Goal: Transaction & Acquisition: Purchase product/service

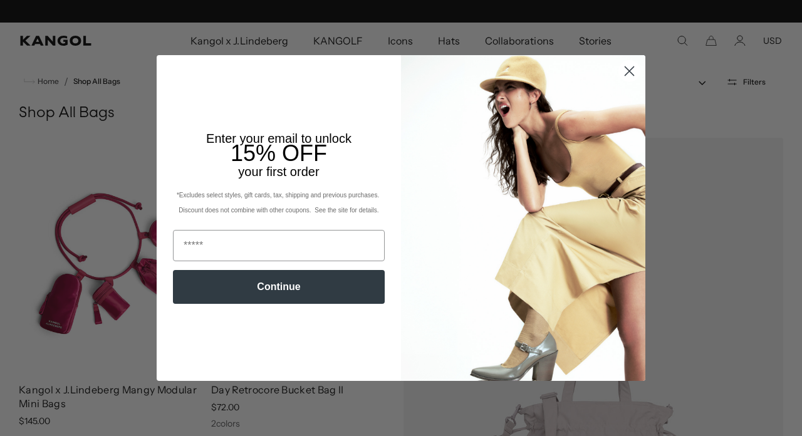
scroll to position [0, 258]
click at [624, 127] on img "POPUP Form" at bounding box center [523, 218] width 244 height 326
click at [636, 73] on circle "Close dialog" at bounding box center [629, 71] width 21 height 21
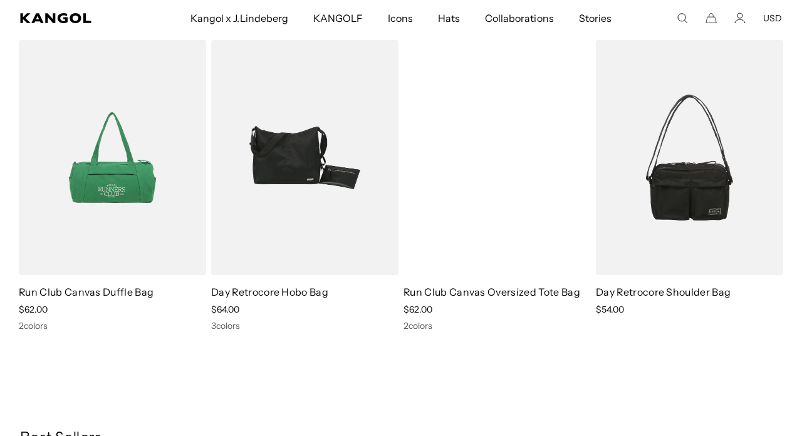
scroll to position [0, 258]
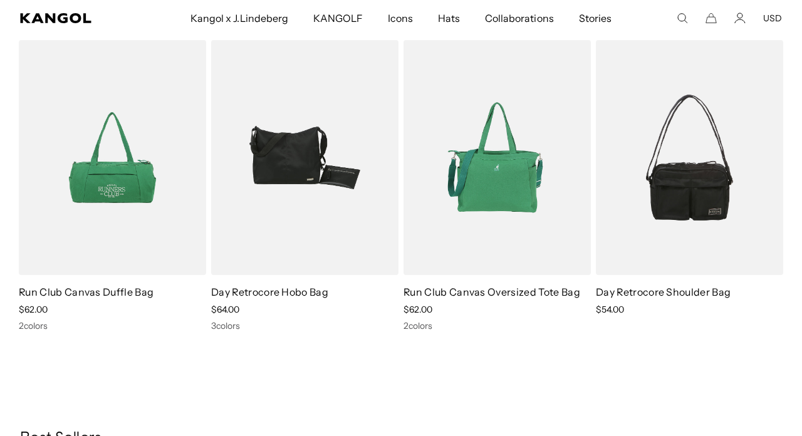
click at [510, 198] on img at bounding box center [497, 157] width 187 height 235
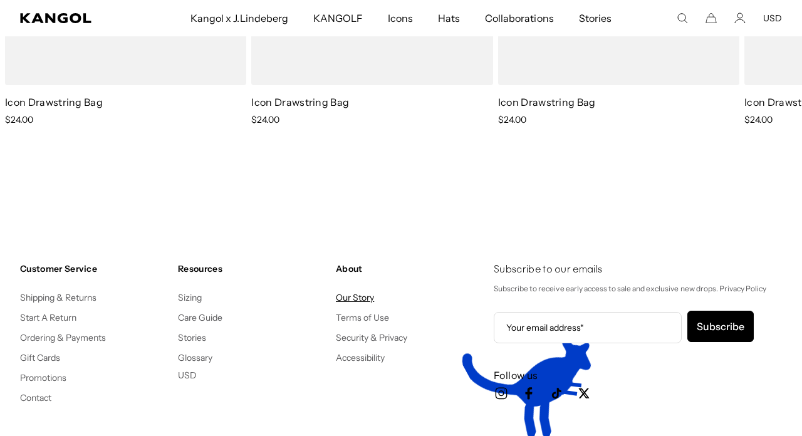
click at [364, 302] on link "Our Story" at bounding box center [355, 297] width 38 height 11
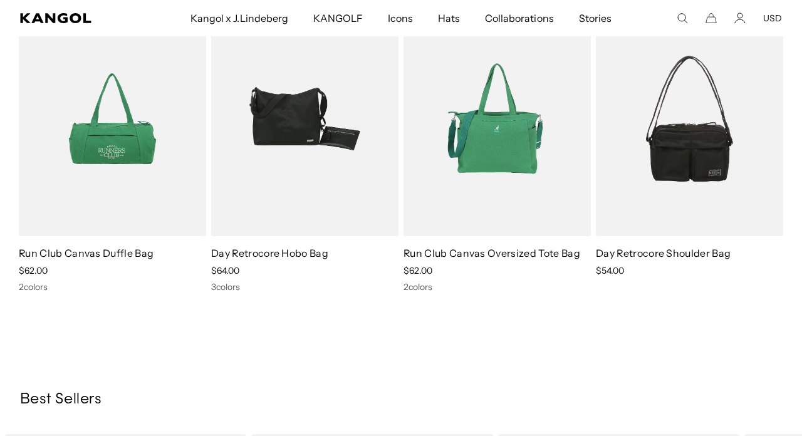
scroll to position [0, 0]
click at [458, 251] on link "Run Club Canvas Oversized Tote Bag" at bounding box center [492, 253] width 177 height 13
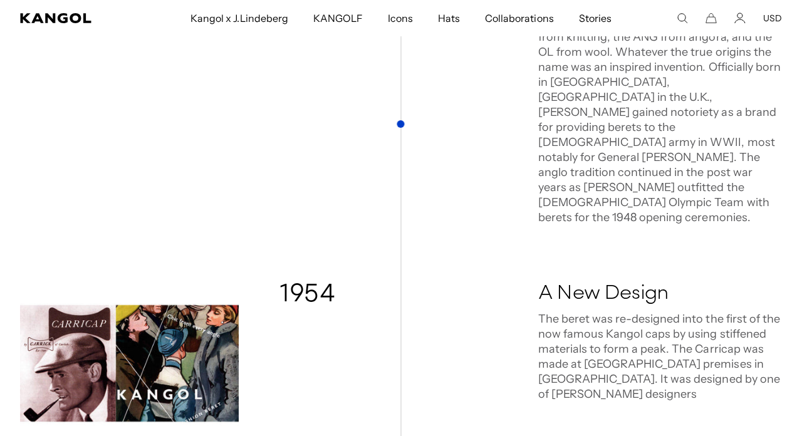
scroll to position [760, 0]
